Goal: Task Accomplishment & Management: Manage account settings

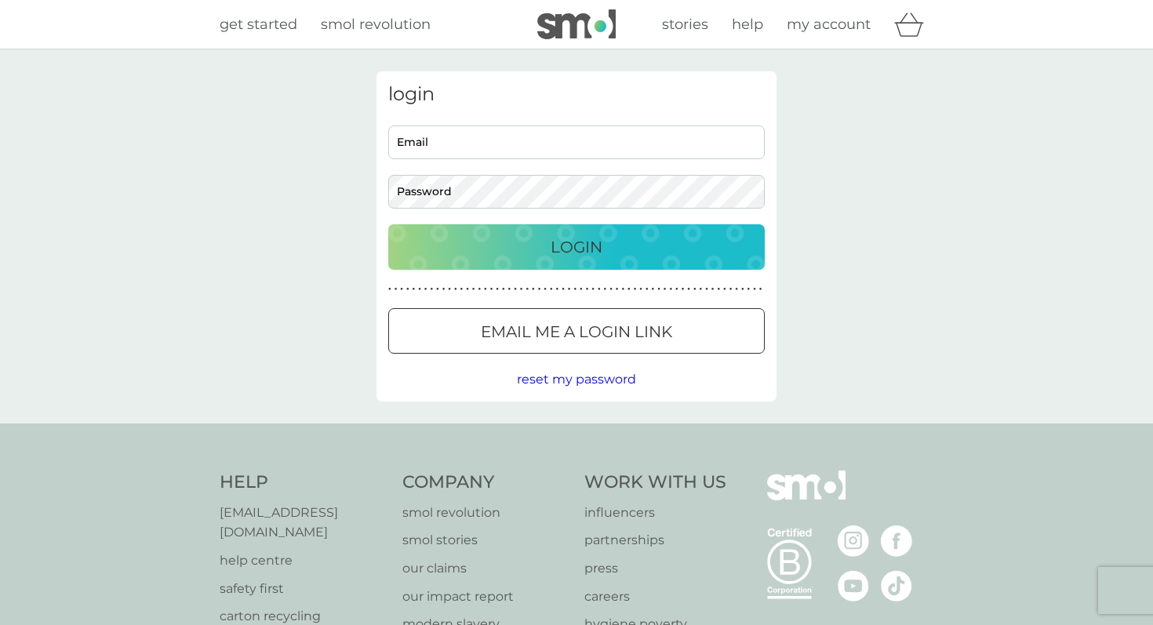
type input "[DOMAIN_NAME][EMAIL_ADDRESS][DOMAIN_NAME]"
click at [628, 235] on div "Login" at bounding box center [576, 246] width 345 height 25
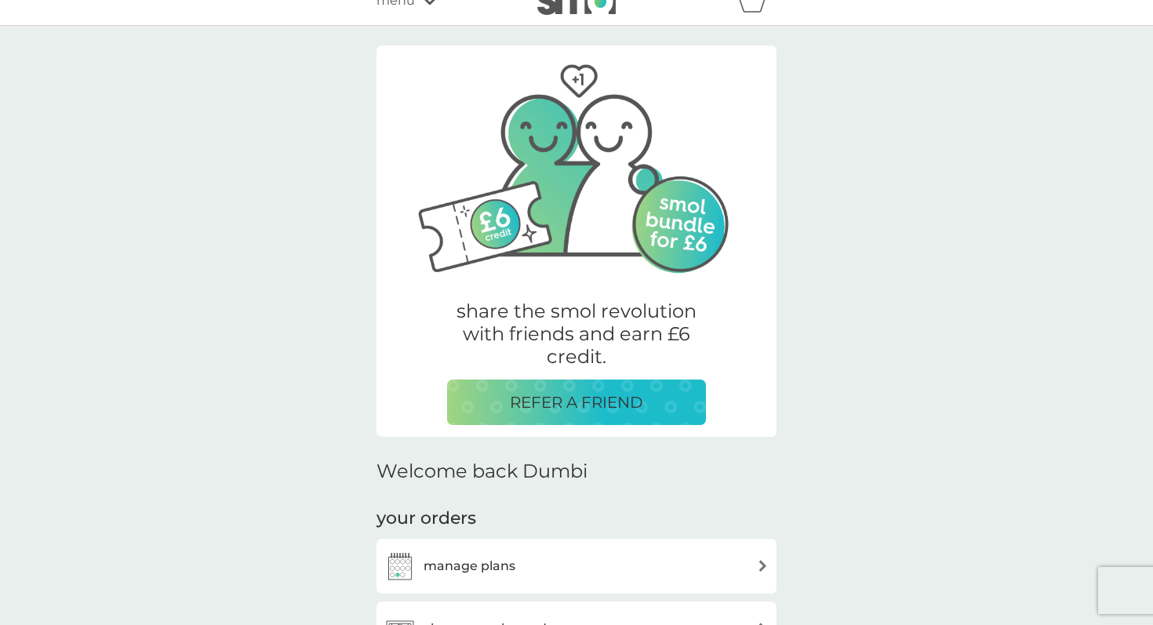
scroll to position [390, 0]
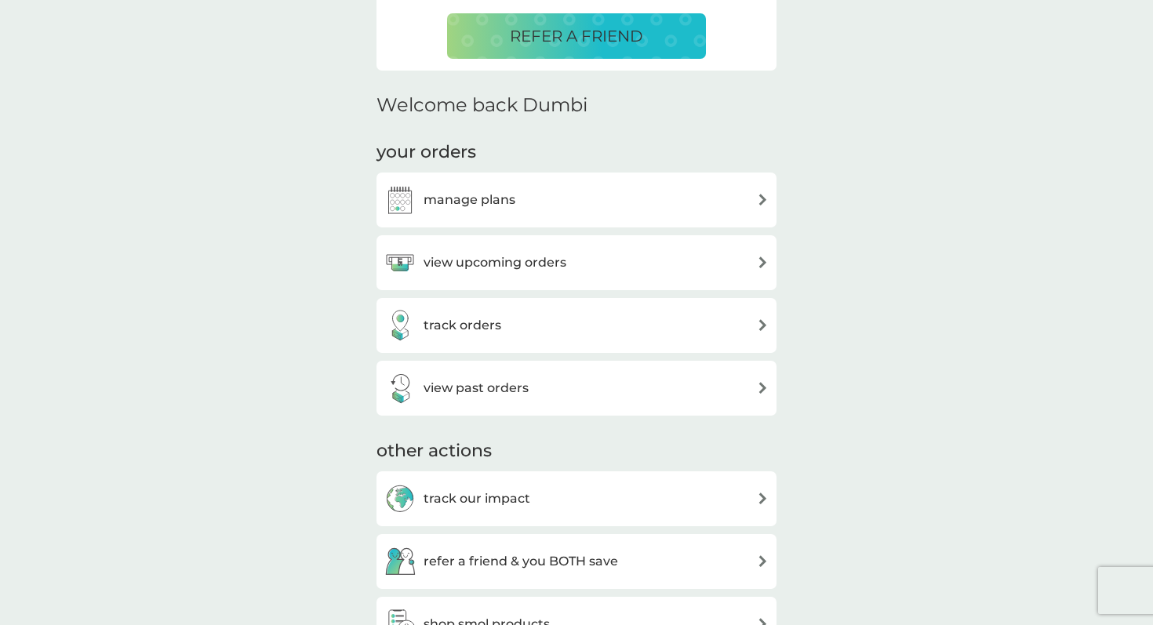
click at [723, 212] on div "manage plans" at bounding box center [576, 199] width 384 height 31
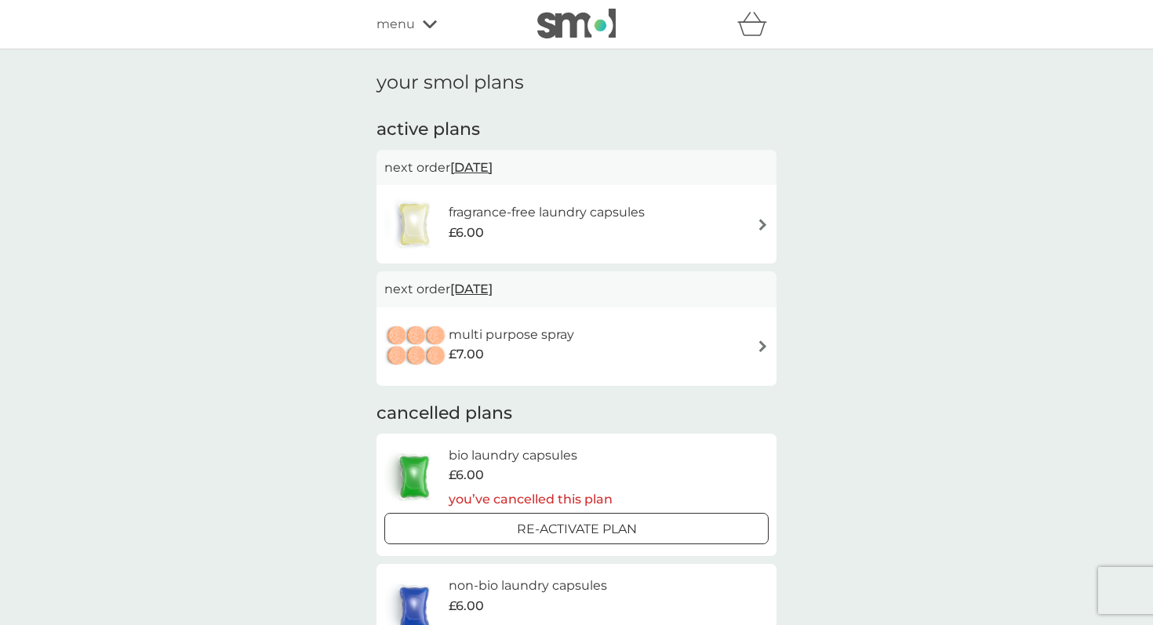
click at [731, 216] on div "fragrance-free laundry capsules £6.00" at bounding box center [576, 224] width 384 height 55
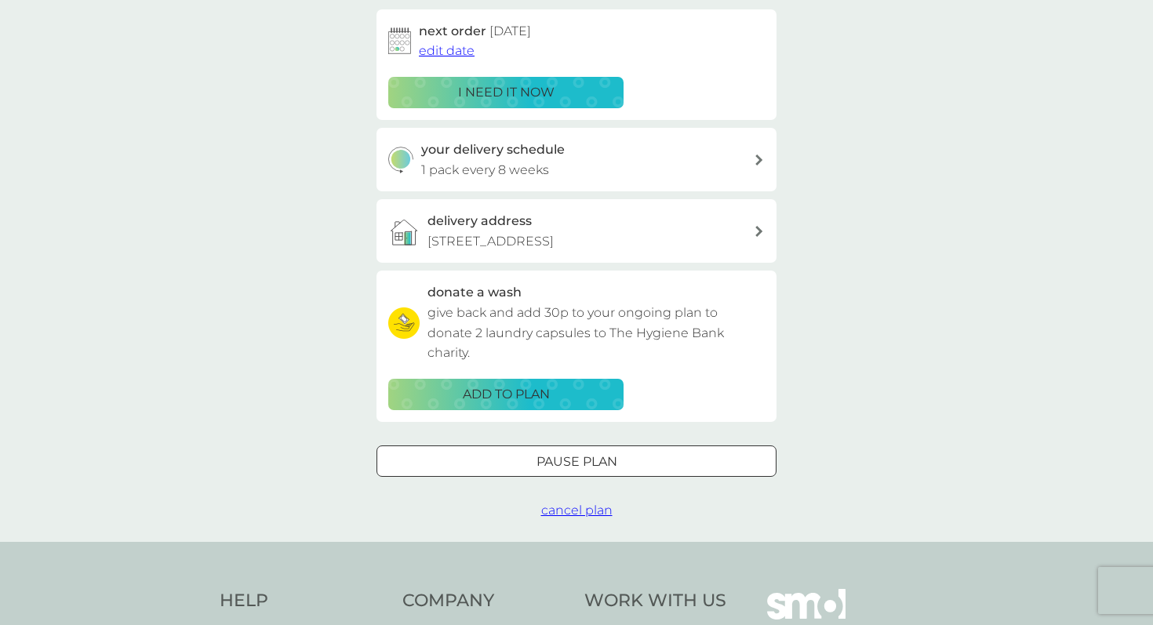
scroll to position [525, 0]
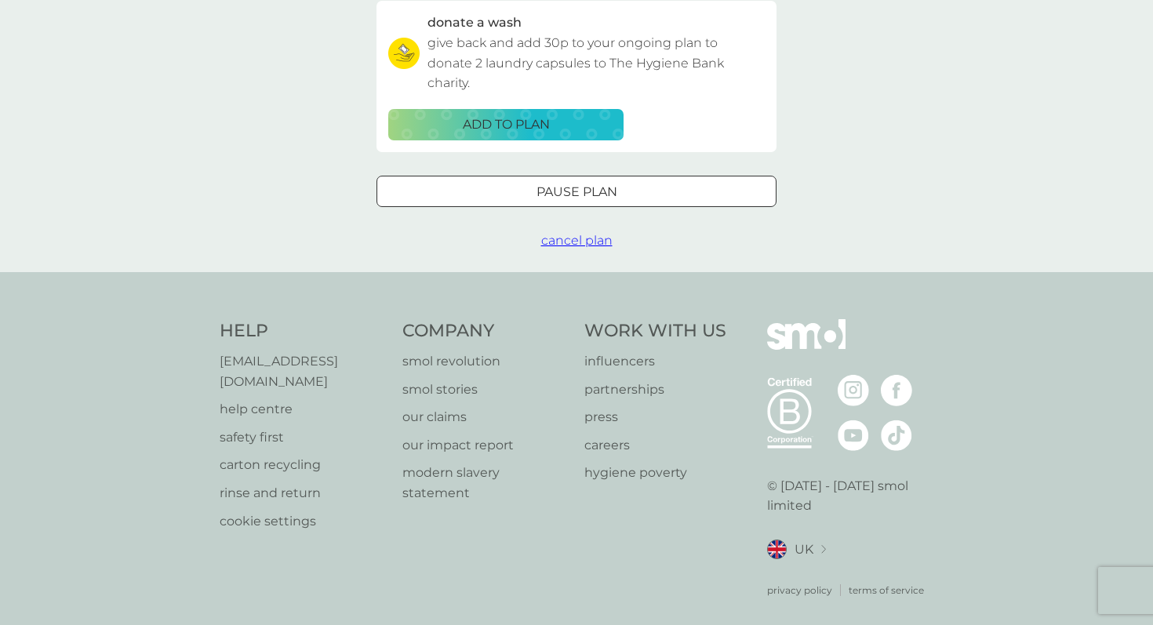
click at [592, 243] on span "cancel plan" at bounding box center [576, 240] width 71 height 15
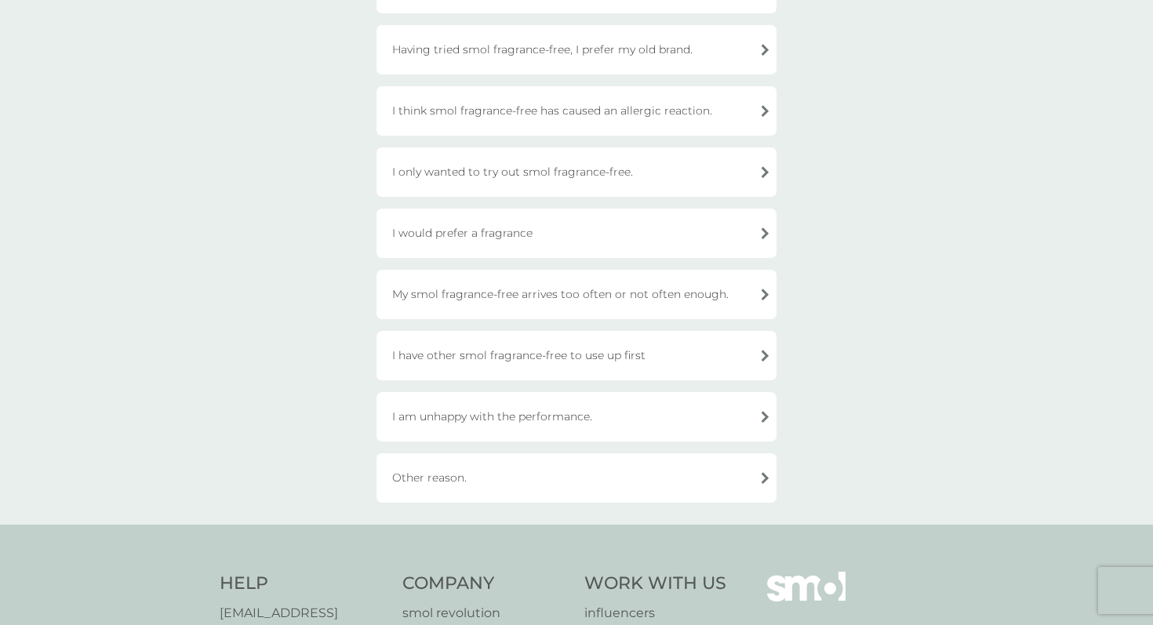
scroll to position [474, 0]
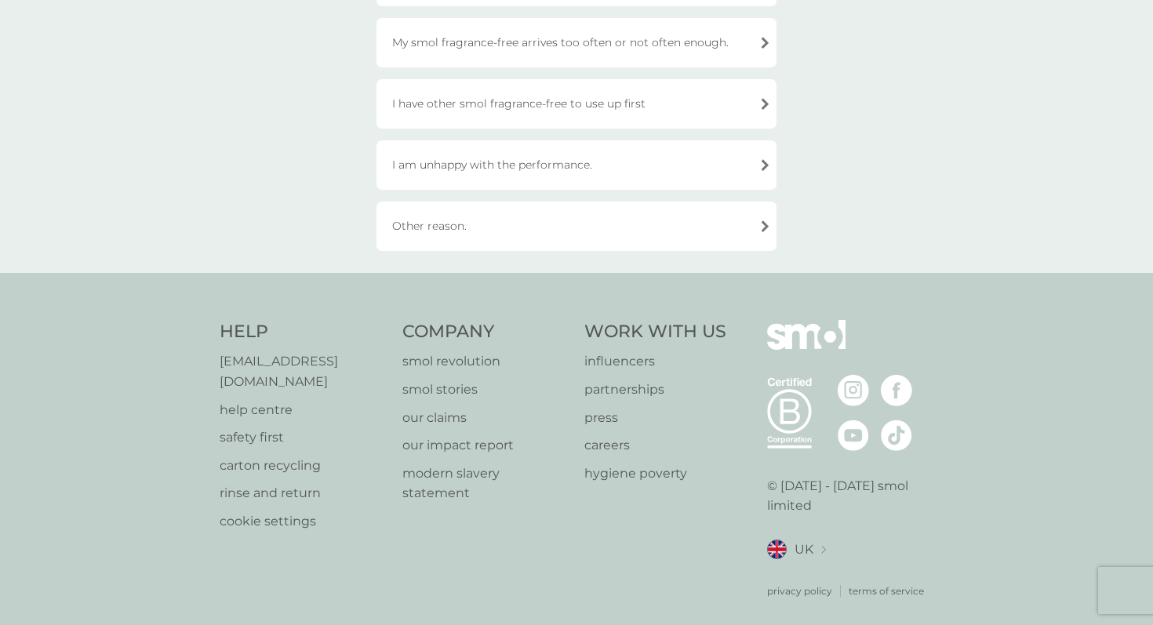
click at [612, 243] on div "Other reason." at bounding box center [576, 225] width 400 height 49
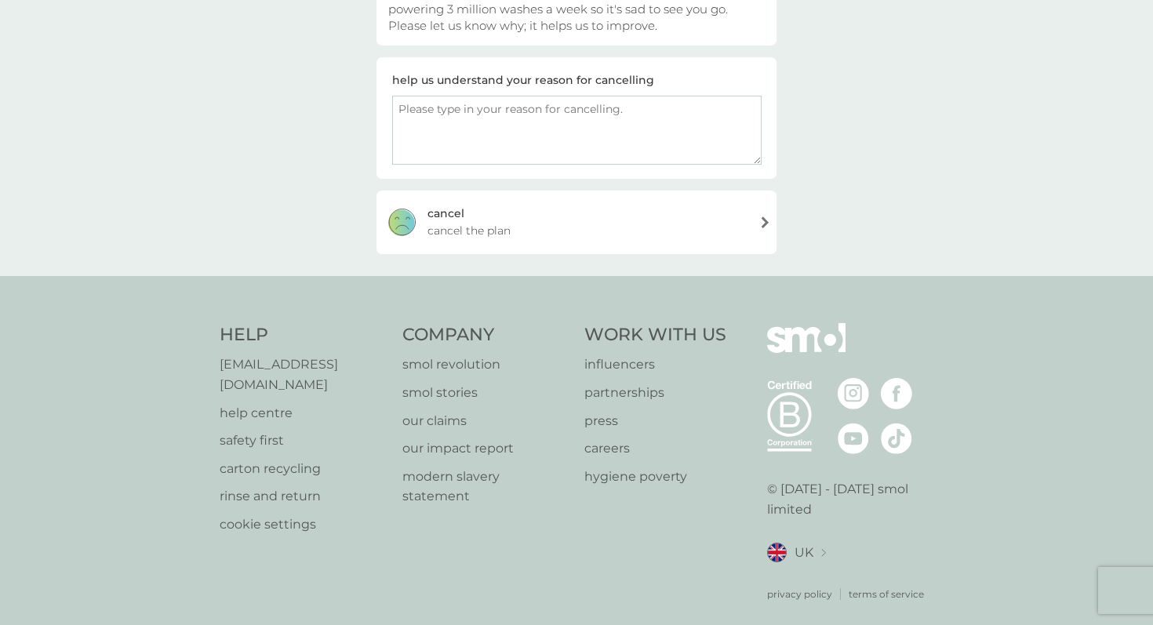
click at [612, 243] on div "cancel cancel the plan" at bounding box center [576, 222] width 400 height 63
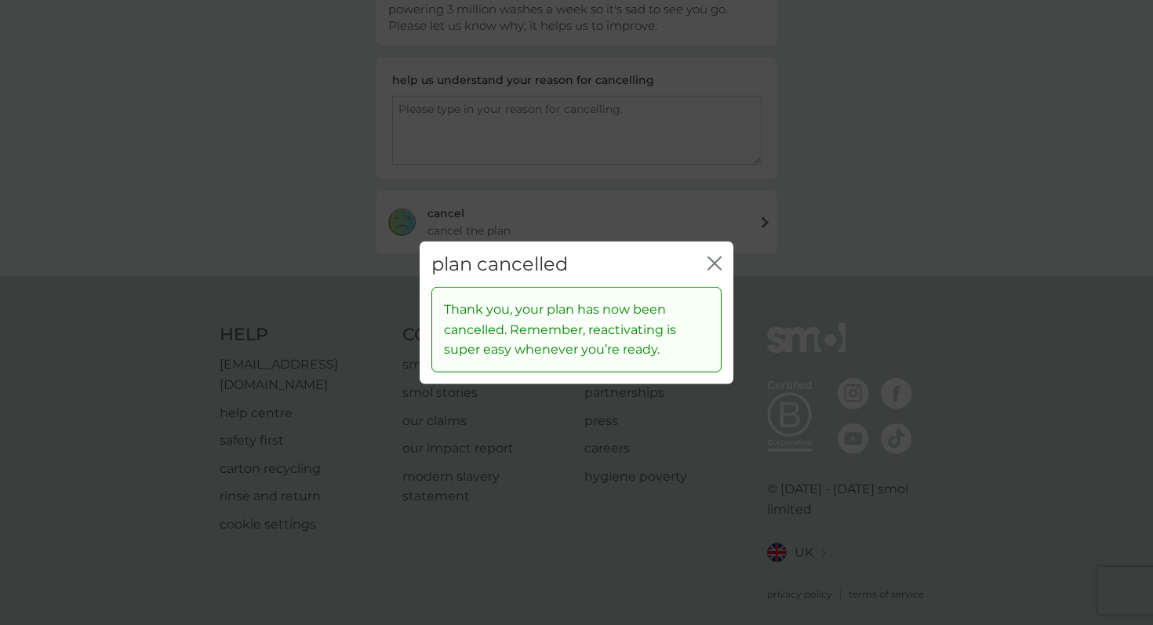
click at [718, 267] on icon "close" at bounding box center [717, 262] width 6 height 13
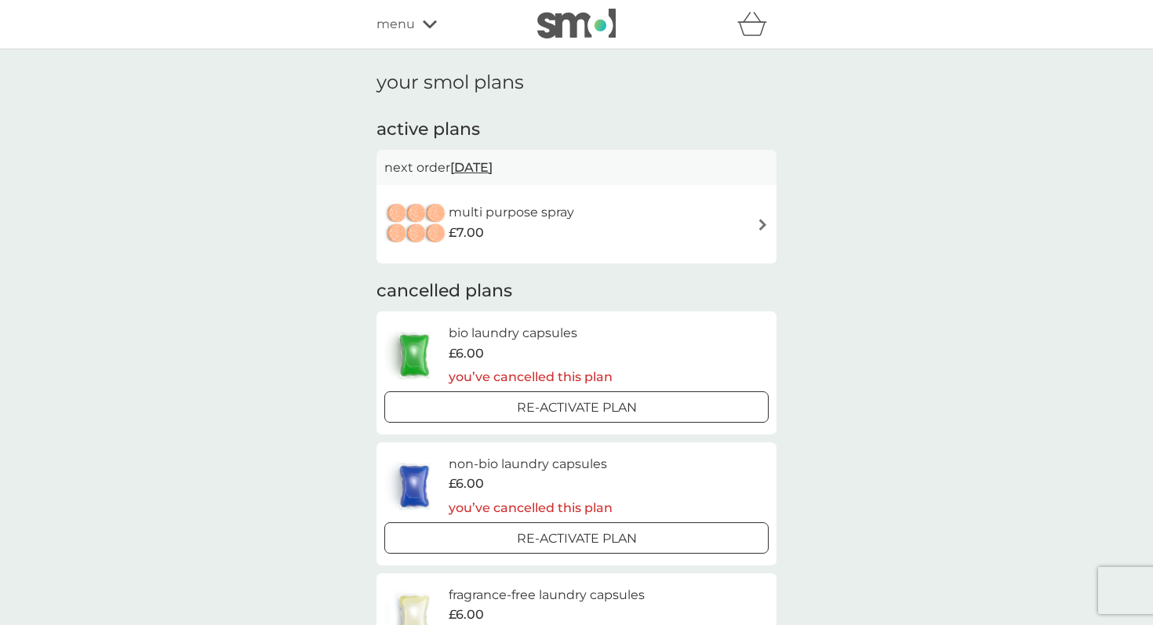
click at [764, 220] on img at bounding box center [763, 225] width 12 height 12
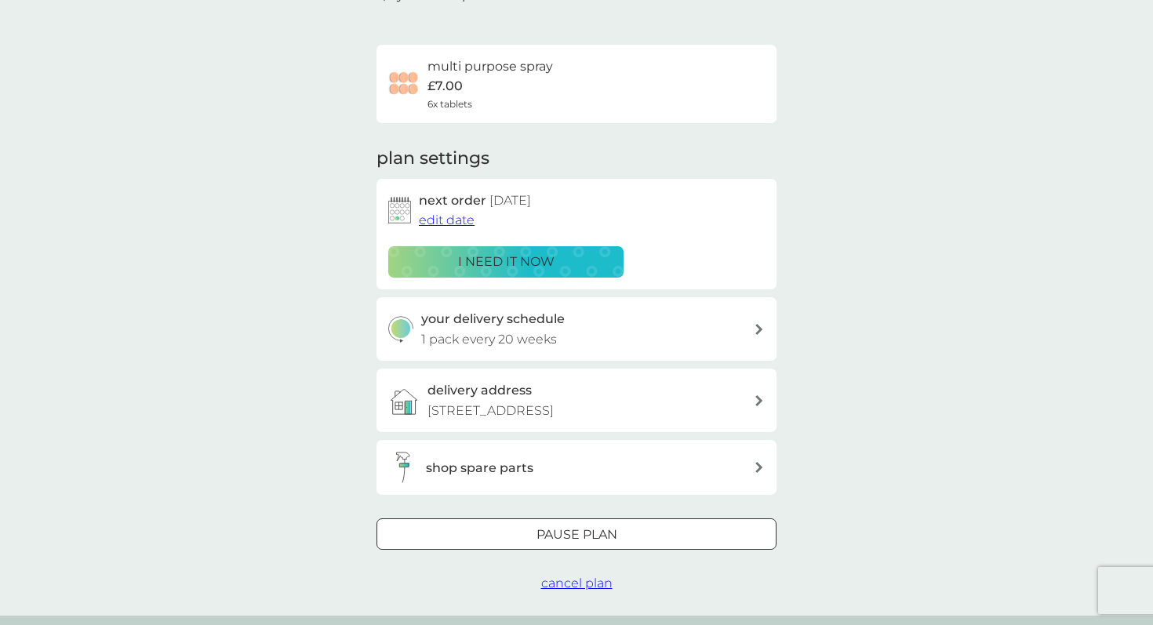
scroll to position [89, 0]
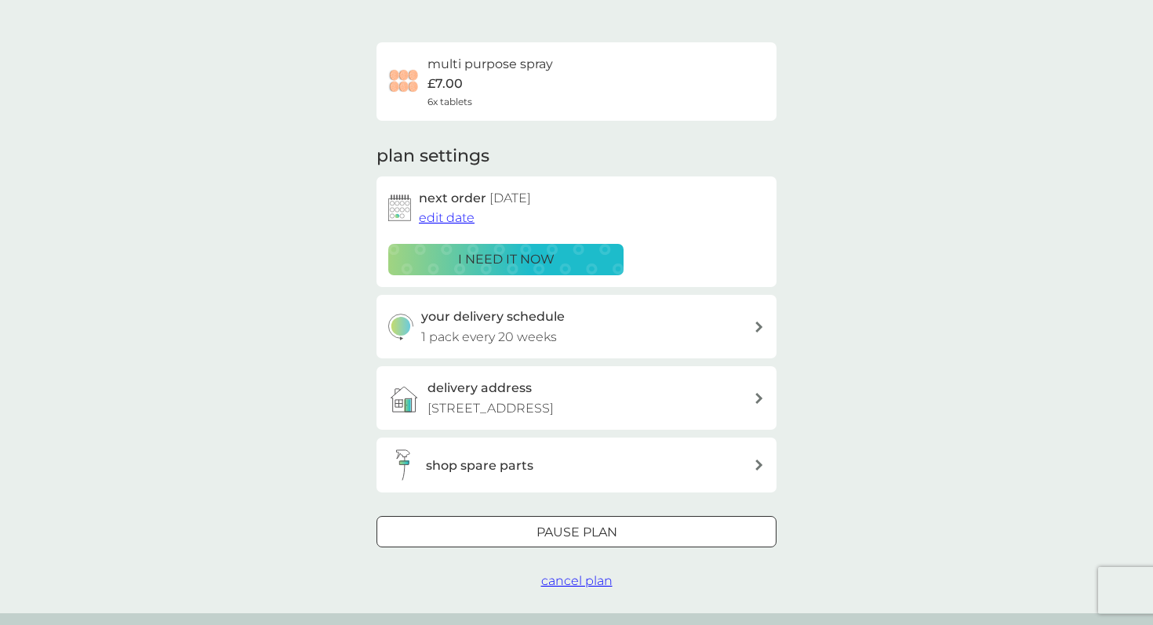
click at [554, 329] on p "1 pack every 20 weeks" at bounding box center [489, 337] width 136 height 20
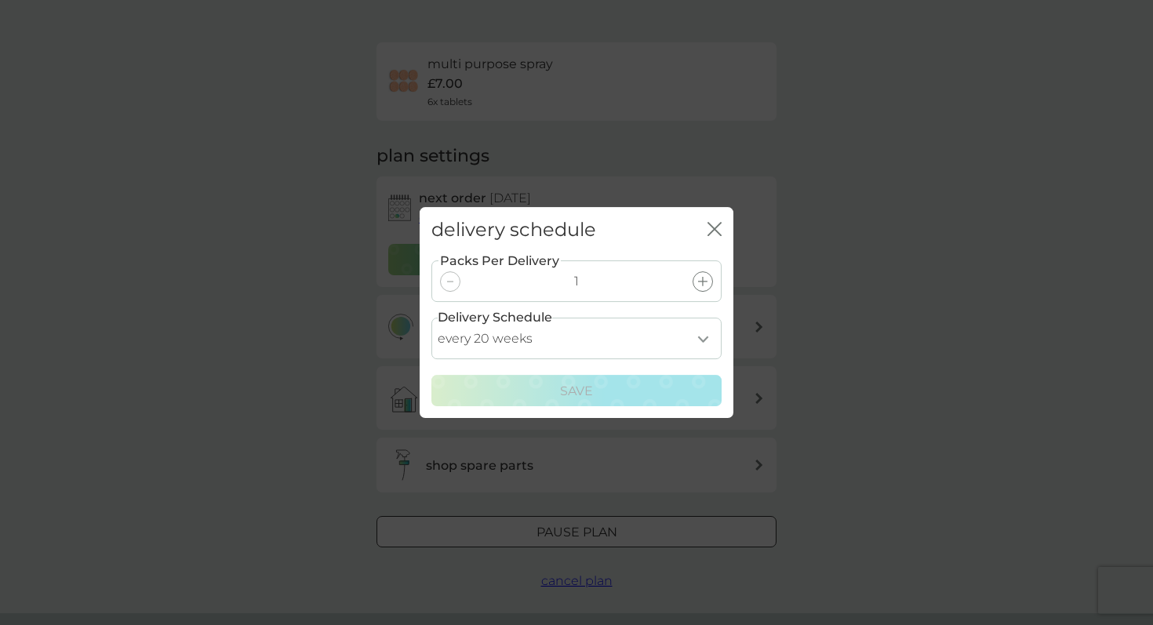
click at [721, 329] on select "every 1 week every 2 weeks every 3 weeks every 4 weeks every 5 weeks every 6 we…" at bounding box center [576, 339] width 290 height 42
select select "196"
click at [431, 318] on select "every 1 week every 2 weeks every 3 weeks every 4 weeks every 5 weeks every 6 we…" at bounding box center [576, 339] width 290 height 42
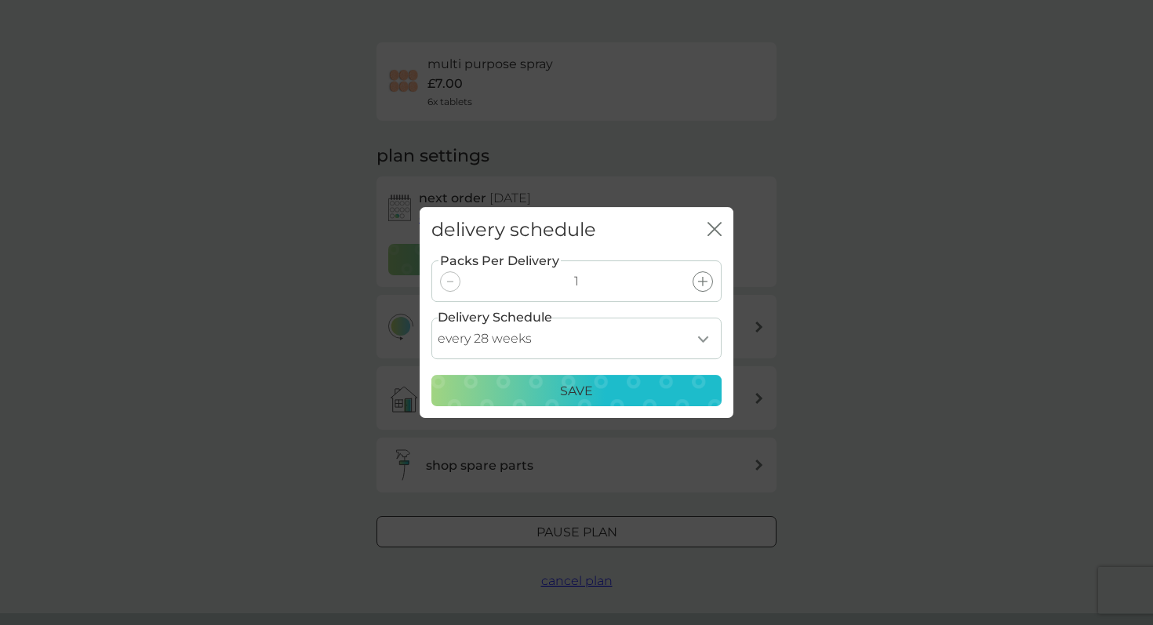
click at [586, 381] on p "Save" at bounding box center [576, 391] width 33 height 20
